Goal: Task Accomplishment & Management: Use online tool/utility

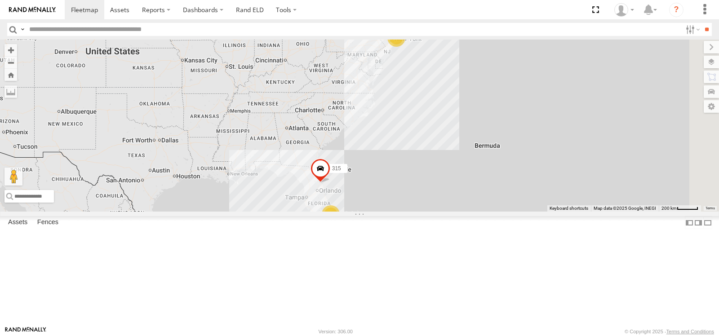
click at [0, 0] on span at bounding box center [0, 0] width 0 height 0
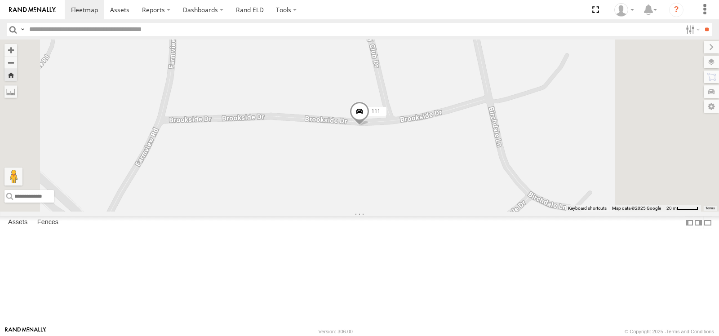
click at [369, 125] on span at bounding box center [359, 113] width 20 height 24
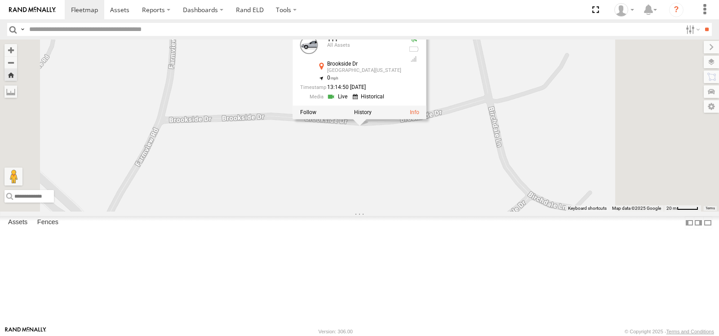
click at [350, 101] on link at bounding box center [338, 97] width 23 height 9
click at [0, 0] on div "Video" at bounding box center [0, 0] width 0 height 0
click at [0, 0] on span at bounding box center [0, 0] width 0 height 0
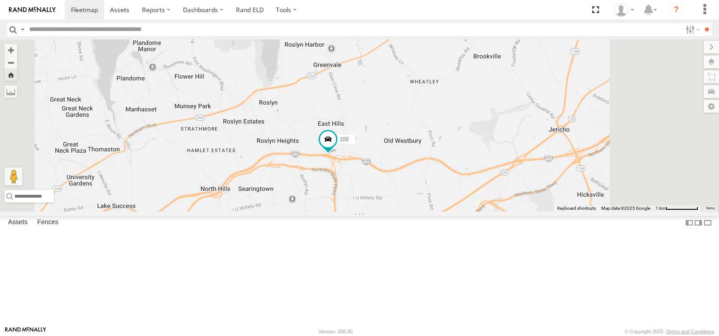
click at [0, 0] on span at bounding box center [0, 0] width 0 height 0
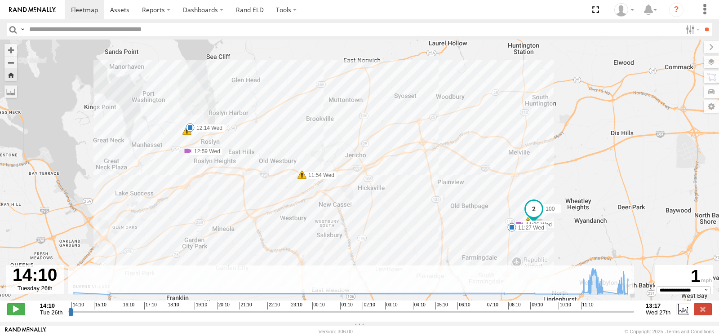
click at [515, 220] on span at bounding box center [519, 224] width 9 height 9
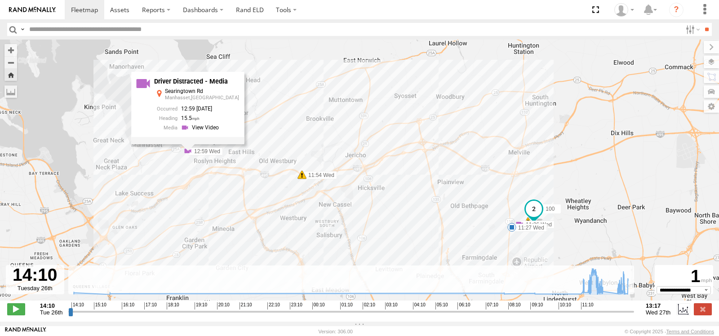
click at [272, 138] on div "100 11:26 Wed 11:27 Wed 11:27 Wed 11:54 Wed 12:14 Wed 12:59 Wed 7 5 Driver Dist…" at bounding box center [359, 175] width 719 height 270
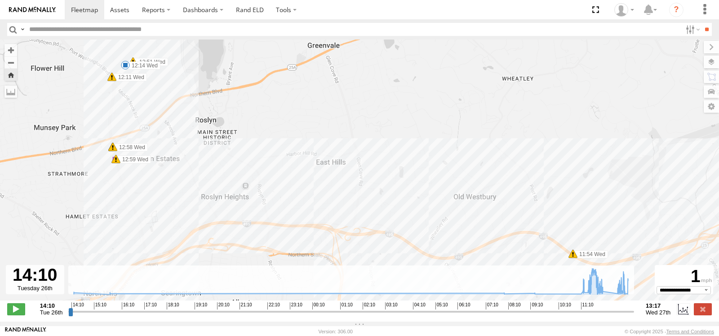
drag, startPoint x: 145, startPoint y: 122, endPoint x: 182, endPoint y: 181, distance: 69.9
click at [182, 181] on div "100 11:26 Wed 11:27 Wed 11:27 Wed 11:54 Wed 12:14 Wed 12:59 Wed 12:11 Wed 12:51…" at bounding box center [359, 175] width 719 height 270
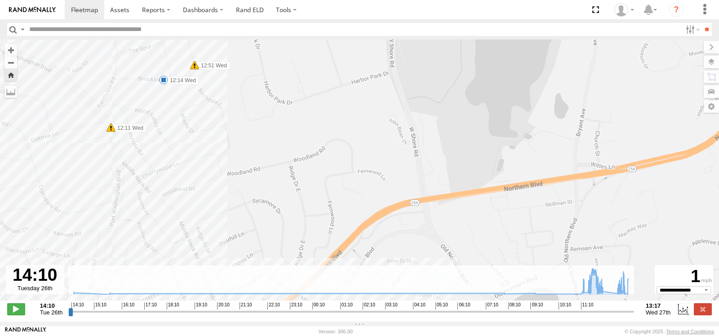
drag, startPoint x: 149, startPoint y: 129, endPoint x: 182, endPoint y: 212, distance: 89.1
click at [181, 209] on div "100 11:26 Wed 11:27 Wed 11:27 Wed 11:54 Wed 12:14 Wed 12:59 Wed 12:11 Wed 12:51…" at bounding box center [359, 175] width 719 height 270
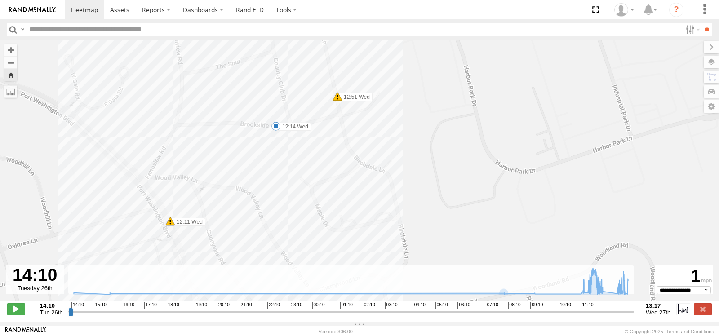
drag, startPoint x: 174, startPoint y: 185, endPoint x: 304, endPoint y: 130, distance: 140.7
click at [304, 131] on div "100 11:26 Wed 11:27 Wed 11:27 Wed 11:54 Wed 12:14 Wed 12:59 Wed 12:11 Wed 12:51…" at bounding box center [359, 175] width 719 height 270
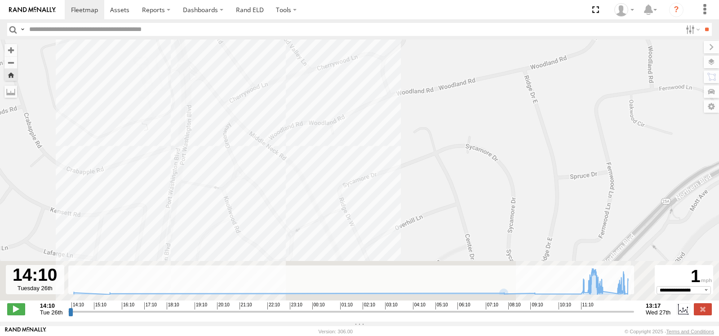
drag, startPoint x: 317, startPoint y: 229, endPoint x: 319, endPoint y: 73, distance: 156.3
click at [319, 74] on div "100 11:26 Wed 11:27 Wed 11:27 Wed 11:54 Wed 12:14 Wed 12:59 Wed 12:11 Wed 12:51…" at bounding box center [359, 175] width 719 height 270
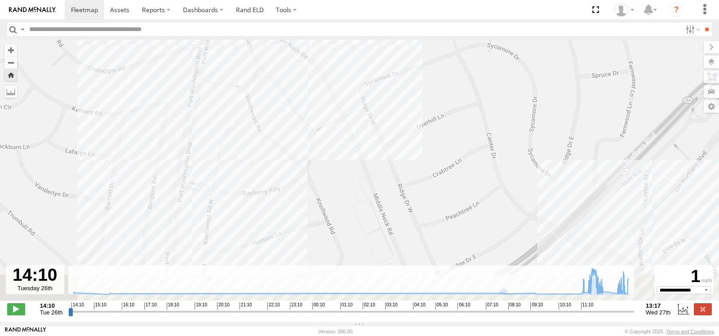
drag, startPoint x: 264, startPoint y: 197, endPoint x: 291, endPoint y: 96, distance: 104.5
click at [291, 97] on div "100 11:26 Wed 11:27 Wed 11:27 Wed 11:54 Wed 12:14 Wed 12:59 Wed 12:11 Wed 12:51…" at bounding box center [359, 175] width 719 height 270
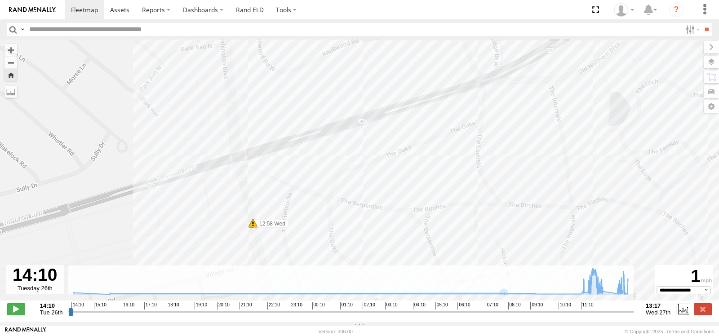
drag, startPoint x: 247, startPoint y: 258, endPoint x: 270, endPoint y: 178, distance: 83.6
click at [270, 178] on div "100 11:26 Wed 11:27 Wed 11:27 Wed 11:54 Wed 12:14 Wed 12:59 Wed 12:11 Wed 12:51…" at bounding box center [359, 175] width 719 height 270
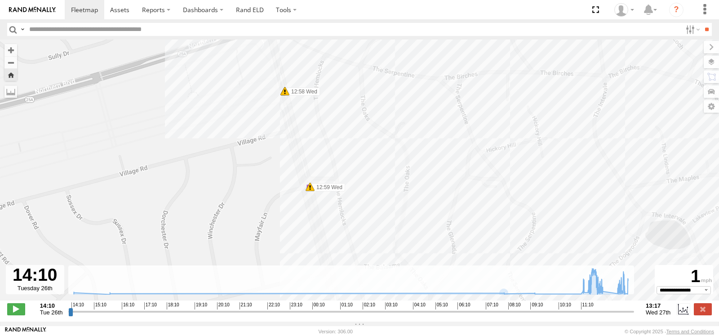
drag, startPoint x: 309, startPoint y: 216, endPoint x: 320, endPoint y: 105, distance: 111.9
click at [320, 106] on div "100 11:26 Wed 11:27 Wed 11:27 Wed 11:54 Wed 12:14 Wed 12:59 Wed 12:11 Wed 12:51…" at bounding box center [359, 175] width 719 height 270
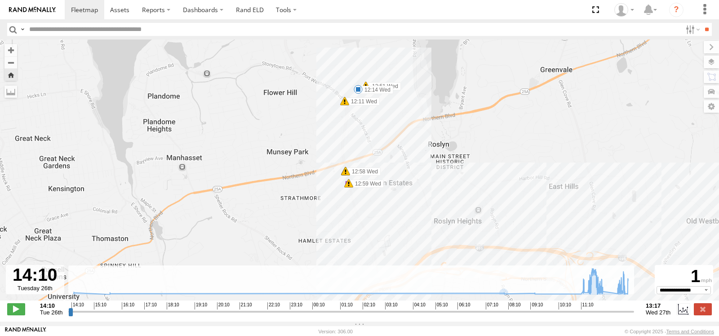
drag, startPoint x: 424, startPoint y: 244, endPoint x: 387, endPoint y: 129, distance: 121.0
click at [387, 129] on div "100 11:26 Wed 11:27 Wed 11:27 Wed 11:54 Wed 12:14 Wed 12:59 Wed 12:11 Wed 12:51…" at bounding box center [359, 175] width 719 height 270
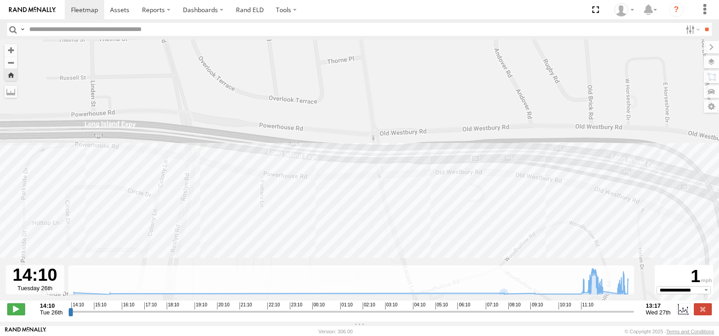
drag, startPoint x: 379, startPoint y: 93, endPoint x: 396, endPoint y: 216, distance: 123.8
click at [394, 229] on div "100 11:26 Wed 11:27 Wed 11:27 Wed 11:54 Wed 12:14 Wed 12:59 Wed 12:11 Wed 12:51…" at bounding box center [359, 175] width 719 height 270
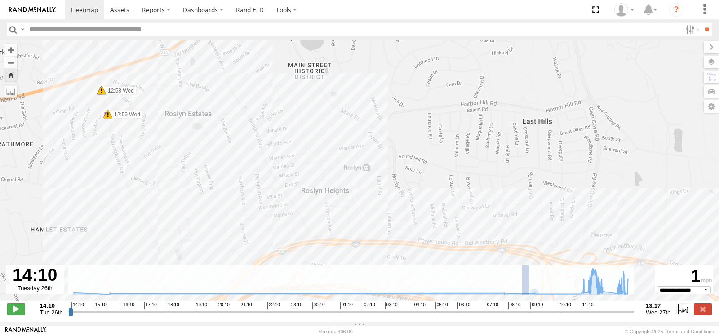
drag, startPoint x: 526, startPoint y: 273, endPoint x: 505, endPoint y: 266, distance: 22.2
click at [505, 266] on div "← Move left → Move right ↑ Move up ↓ Move down + Zoom in - Zoom out Home Jump l…" at bounding box center [359, 181] width 719 height 282
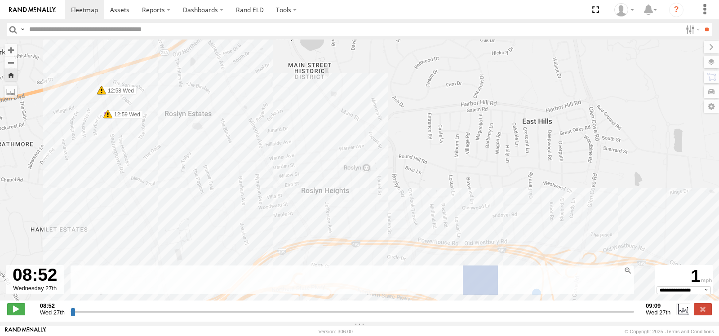
drag, startPoint x: 498, startPoint y: 272, endPoint x: 432, endPoint y: 266, distance: 65.8
click at [432, 266] on div "← Move left → Move right ↑ Move up ↓ Move down + Zoom in - Zoom out Home Jump l…" at bounding box center [359, 181] width 719 height 282
type input "**********"
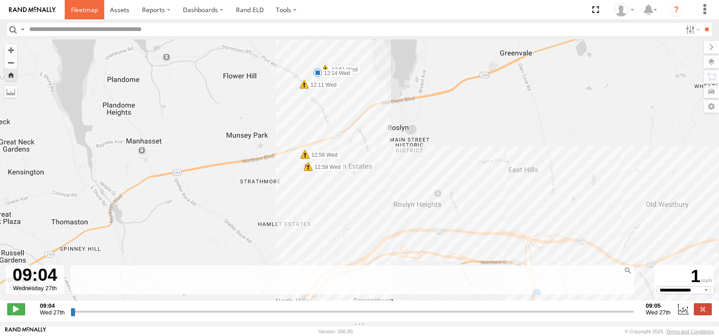
click at [84, 9] on span at bounding box center [84, 9] width 27 height 9
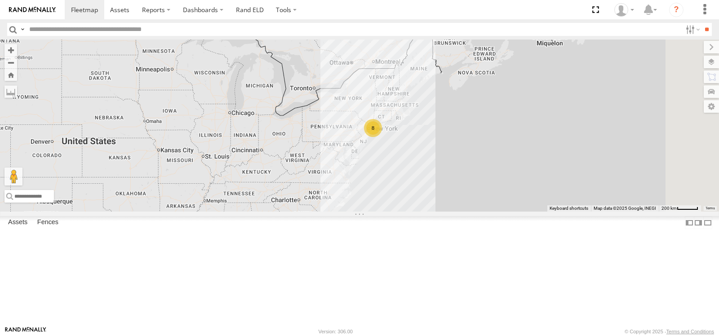
drag, startPoint x: 486, startPoint y: 125, endPoint x: 463, endPoint y: 215, distance: 92.9
click at [463, 212] on div "8 2 315" at bounding box center [359, 126] width 719 height 172
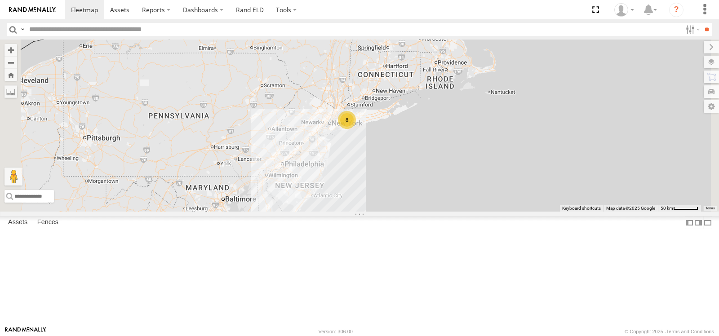
drag, startPoint x: 479, startPoint y: 228, endPoint x: 425, endPoint y: 229, distance: 54.4
click at [425, 212] on div "315 8" at bounding box center [359, 126] width 719 height 172
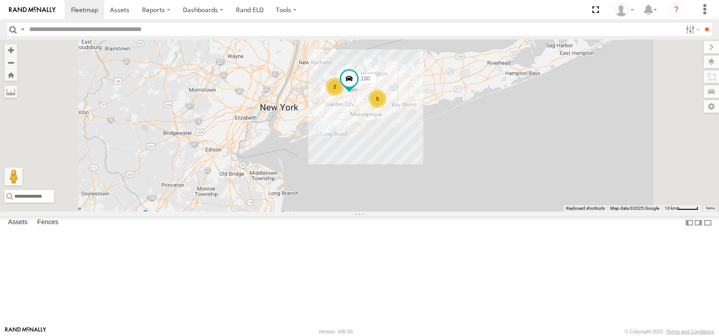
click at [0, 0] on div "315" at bounding box center [0, 0] width 0 height 0
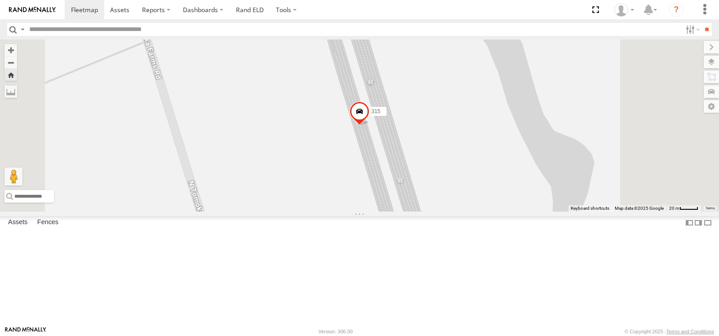
click at [369, 126] on span at bounding box center [359, 113] width 20 height 24
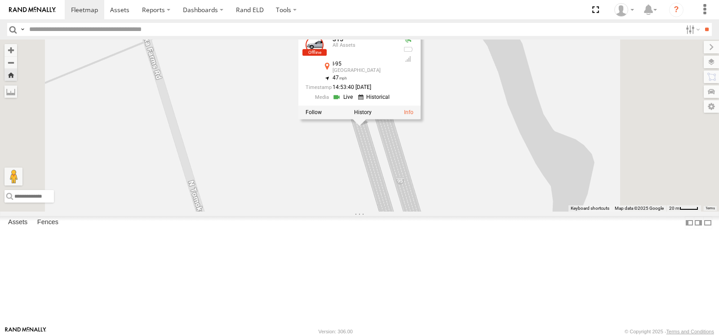
click at [401, 212] on div "315 315 All Assets I-95 Daytona Beach 29.18296 , -81.09045 47 14:53:40 08/24/20…" at bounding box center [359, 126] width 719 height 172
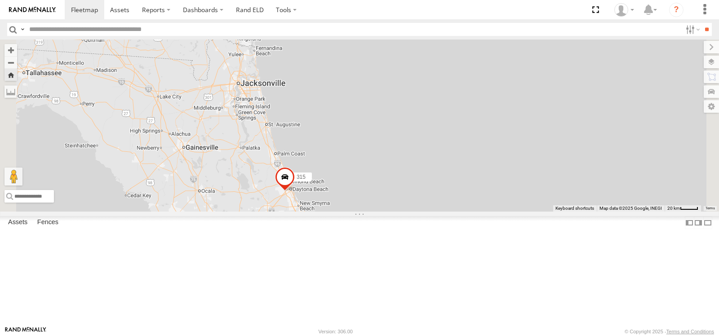
drag, startPoint x: 485, startPoint y: 89, endPoint x: 468, endPoint y: 297, distance: 208.7
click at [468, 212] on div "315" at bounding box center [359, 126] width 719 height 172
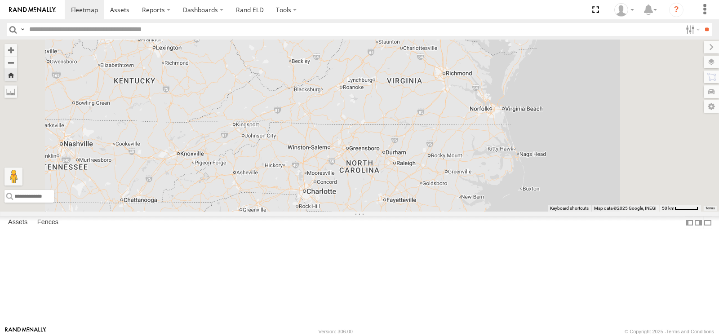
drag, startPoint x: 584, startPoint y: 238, endPoint x: 573, endPoint y: 258, distance: 22.9
click at [573, 212] on div "315" at bounding box center [359, 126] width 719 height 172
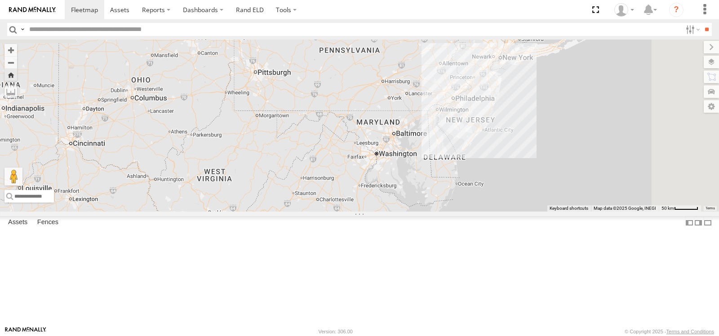
drag, startPoint x: 595, startPoint y: 158, endPoint x: 575, endPoint y: 203, distance: 49.7
click at [558, 212] on div "315" at bounding box center [359, 126] width 719 height 172
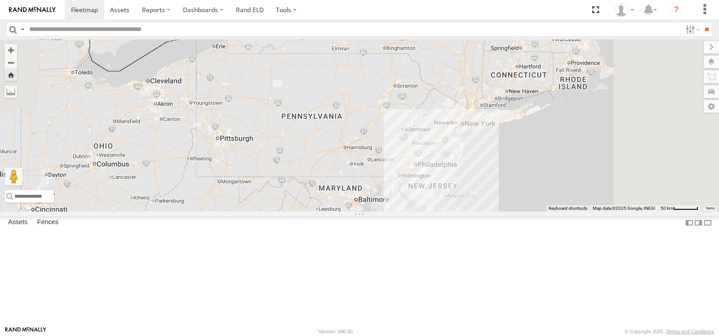
drag, startPoint x: 610, startPoint y: 169, endPoint x: 506, endPoint y: 229, distance: 120.3
click at [506, 212] on div "315" at bounding box center [359, 126] width 719 height 172
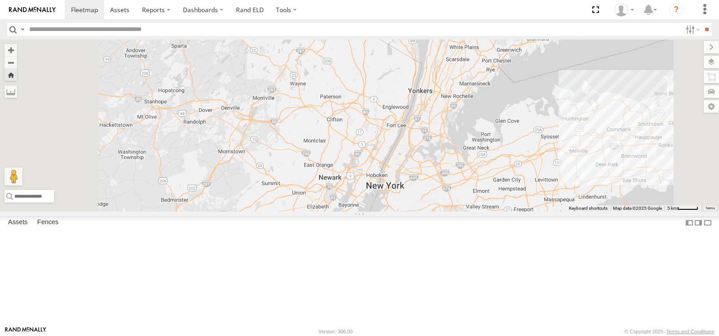
drag, startPoint x: 534, startPoint y: 228, endPoint x: 453, endPoint y: 226, distance: 80.9
click at [447, 212] on div "315" at bounding box center [359, 126] width 719 height 172
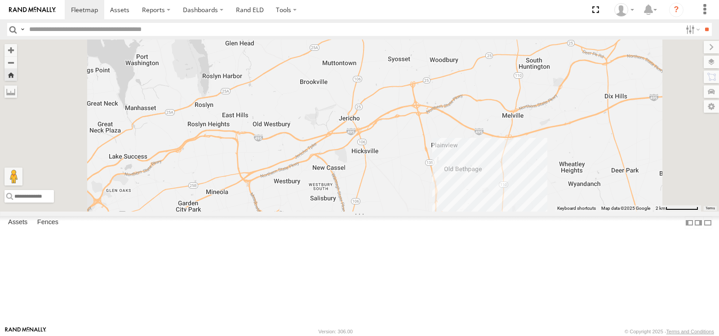
drag, startPoint x: 380, startPoint y: 199, endPoint x: 517, endPoint y: 180, distance: 138.3
click at [512, 182] on div "315" at bounding box center [359, 126] width 719 height 172
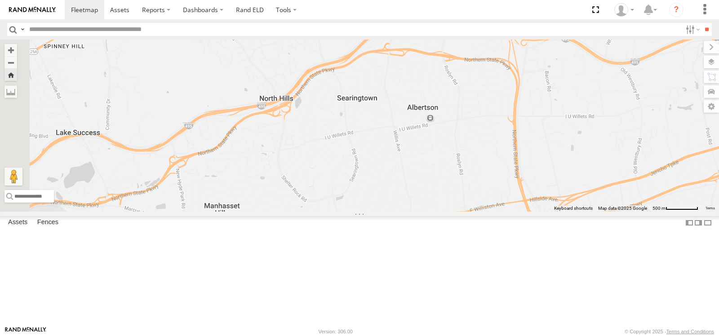
drag, startPoint x: 498, startPoint y: 168, endPoint x: 467, endPoint y: 273, distance: 109.7
click at [467, 212] on div "315" at bounding box center [359, 126] width 719 height 172
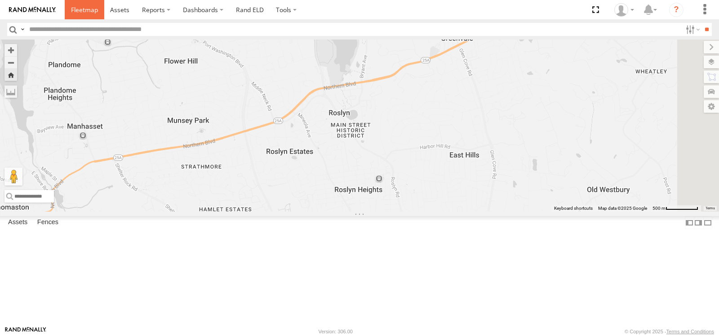
click at [84, 9] on span at bounding box center [84, 9] width 27 height 9
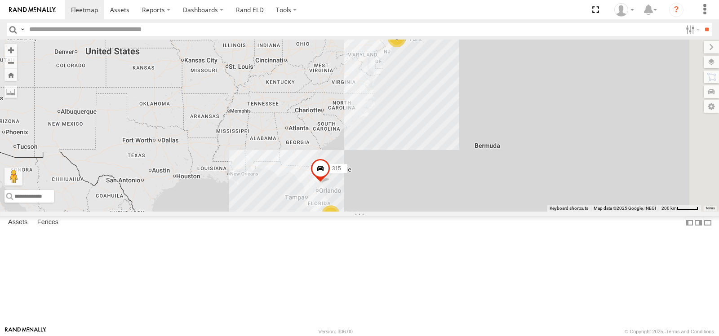
drag, startPoint x: 510, startPoint y: 121, endPoint x: 502, endPoint y: 204, distance: 83.5
click at [502, 204] on div "8 2 315" at bounding box center [359, 126] width 719 height 172
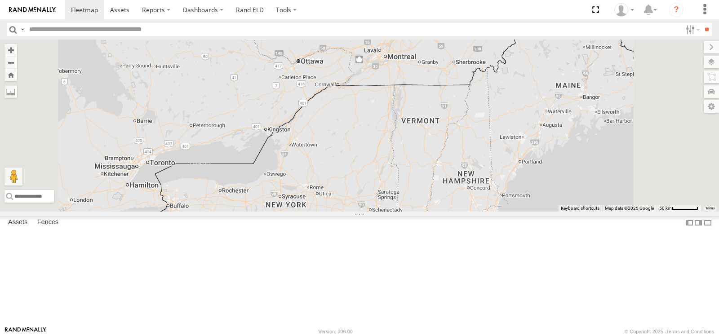
drag, startPoint x: 510, startPoint y: 242, endPoint x: 501, endPoint y: 148, distance: 93.8
click at [502, 151] on div "315" at bounding box center [359, 126] width 719 height 172
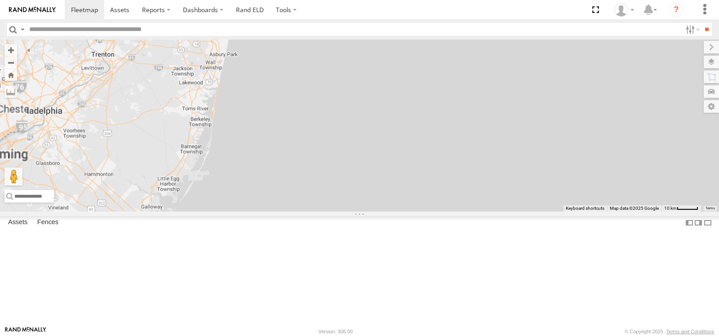
drag, startPoint x: 485, startPoint y: 185, endPoint x: 504, endPoint y: 212, distance: 32.9
click at [502, 212] on div "315" at bounding box center [359, 126] width 719 height 172
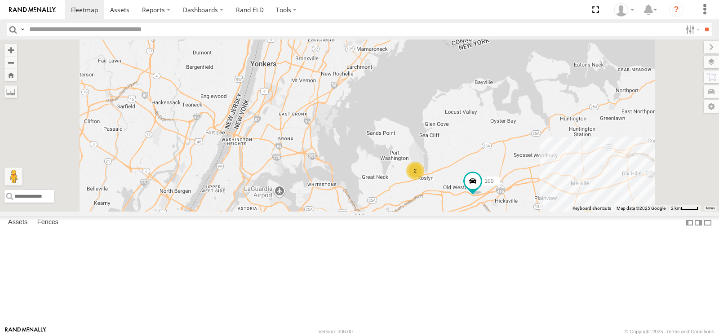
drag, startPoint x: 510, startPoint y: 216, endPoint x: 557, endPoint y: 172, distance: 64.8
click at [557, 172] on div "315 100 5 2" at bounding box center [359, 126] width 719 height 172
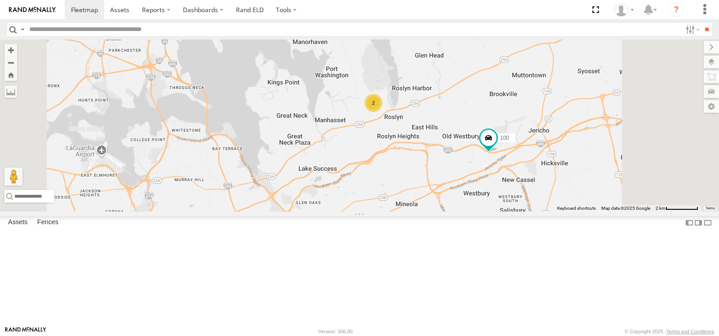
drag, startPoint x: 651, startPoint y: 252, endPoint x: 590, endPoint y: 217, distance: 71.0
click at [590, 212] on div "315 100 2" at bounding box center [359, 126] width 719 height 172
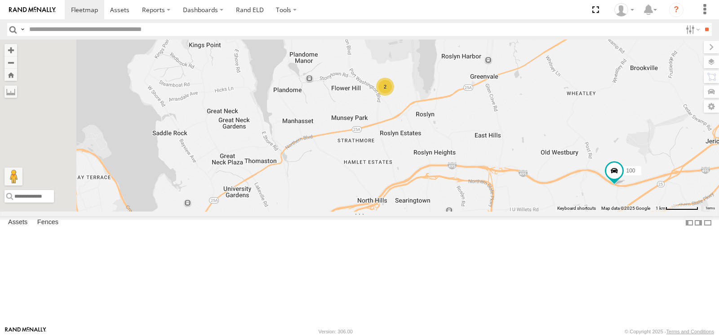
drag, startPoint x: 427, startPoint y: 153, endPoint x: 538, endPoint y: 205, distance: 122.5
click at [537, 203] on div "315 100 2" at bounding box center [359, 126] width 719 height 172
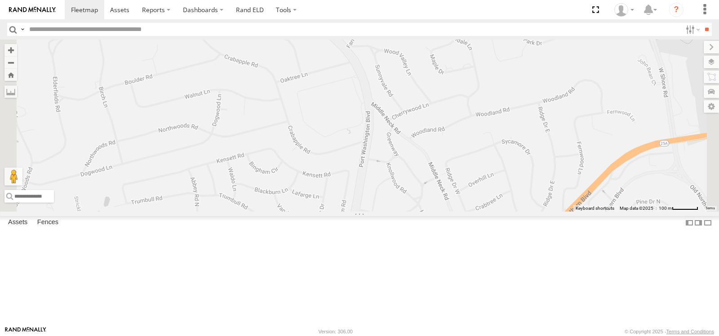
drag, startPoint x: 535, startPoint y: 169, endPoint x: 542, endPoint y: 244, distance: 74.9
click at [542, 212] on div "315 100" at bounding box center [359, 126] width 719 height 172
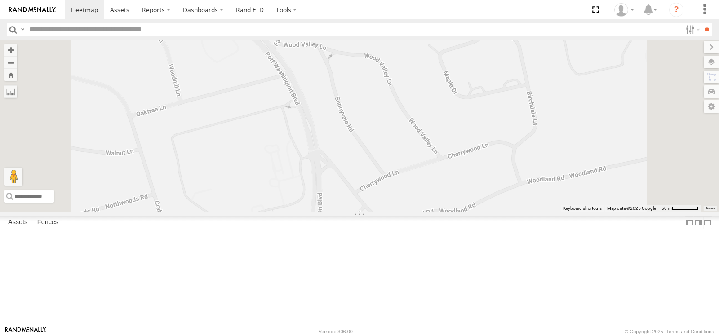
drag, startPoint x: 523, startPoint y: 142, endPoint x: 523, endPoint y: 205, distance: 62.9
click at [523, 206] on div "315 100 2" at bounding box center [359, 126] width 719 height 172
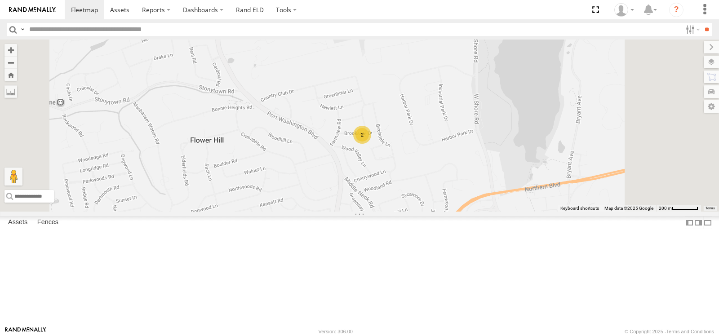
drag, startPoint x: 546, startPoint y: 200, endPoint x: 521, endPoint y: 174, distance: 36.5
click at [521, 174] on div "315 100 2" at bounding box center [359, 126] width 719 height 172
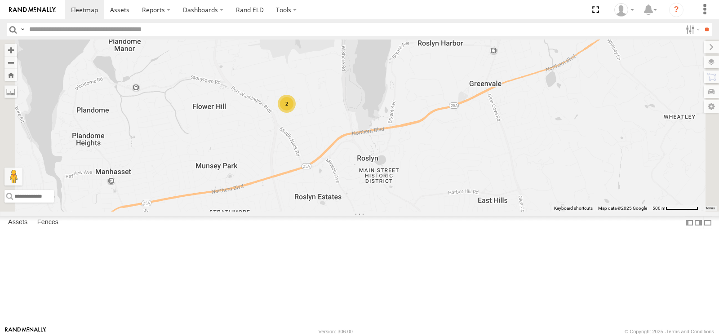
drag, startPoint x: 580, startPoint y: 202, endPoint x: 490, endPoint y: 210, distance: 90.6
click at [490, 210] on div "315 100 2" at bounding box center [359, 126] width 719 height 172
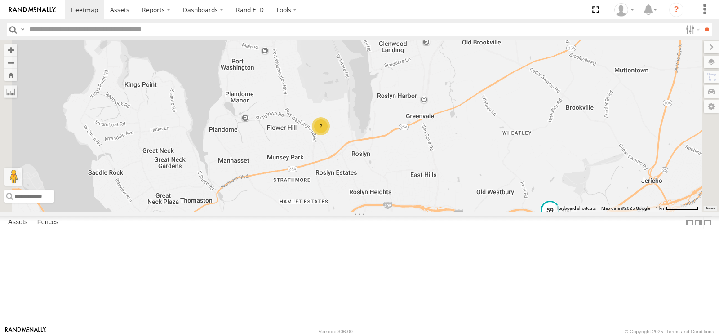
click at [558, 218] on span at bounding box center [550, 210] width 16 height 16
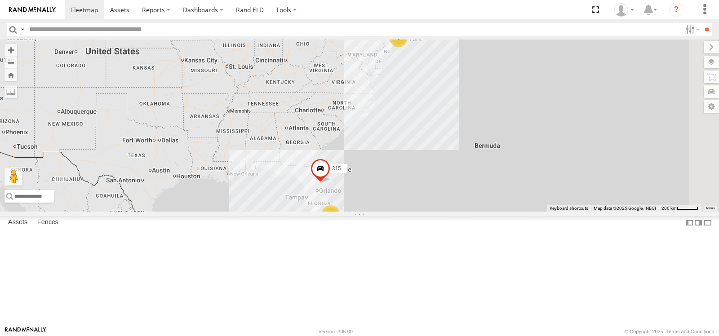
click at [0, 0] on span at bounding box center [0, 0] width 0 height 0
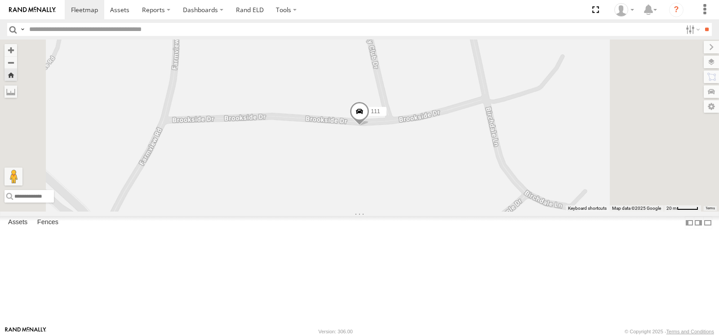
click at [369, 125] on span at bounding box center [359, 113] width 20 height 24
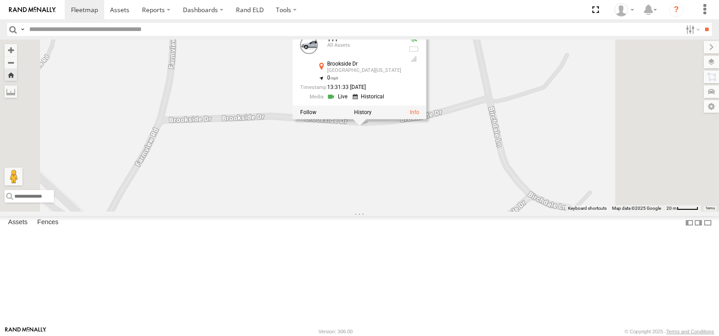
click at [350, 101] on link at bounding box center [338, 97] width 23 height 9
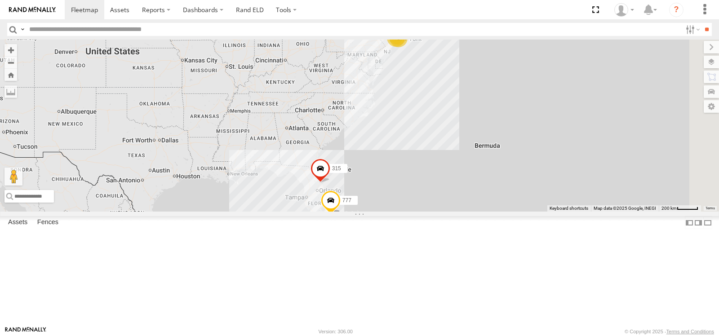
click at [0, 0] on span at bounding box center [0, 0] width 0 height 0
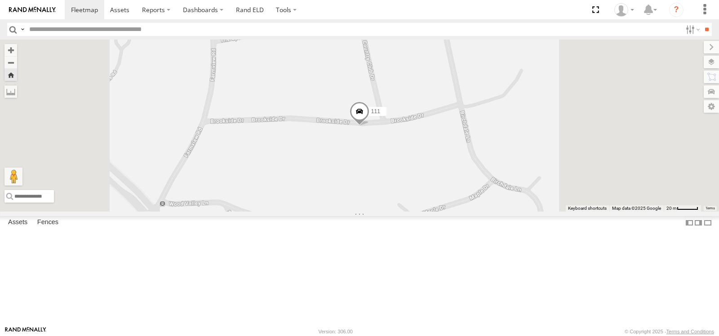
click at [369, 125] on span at bounding box center [359, 113] width 20 height 24
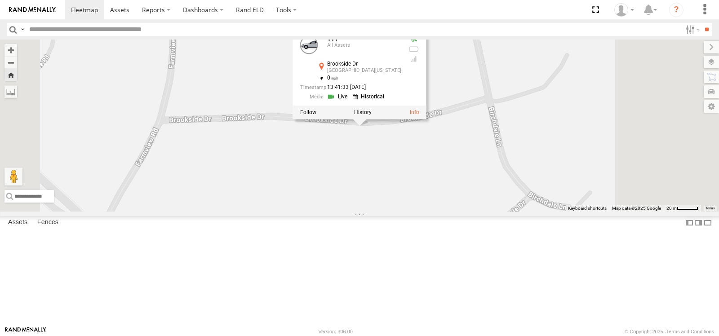
click at [350, 101] on link at bounding box center [338, 97] width 23 height 9
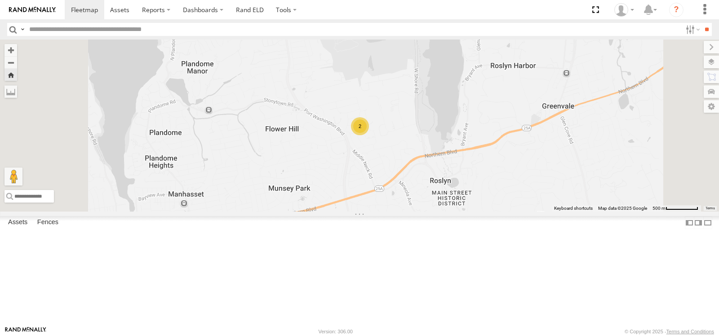
click at [0, 0] on span at bounding box center [0, 0] width 0 height 0
